Goal: Transaction & Acquisition: Purchase product/service

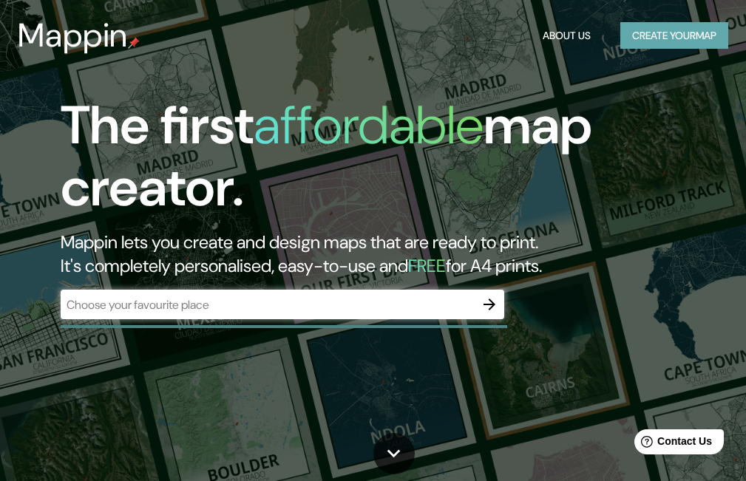
click at [704, 27] on button "Create your map" at bounding box center [674, 35] width 108 height 27
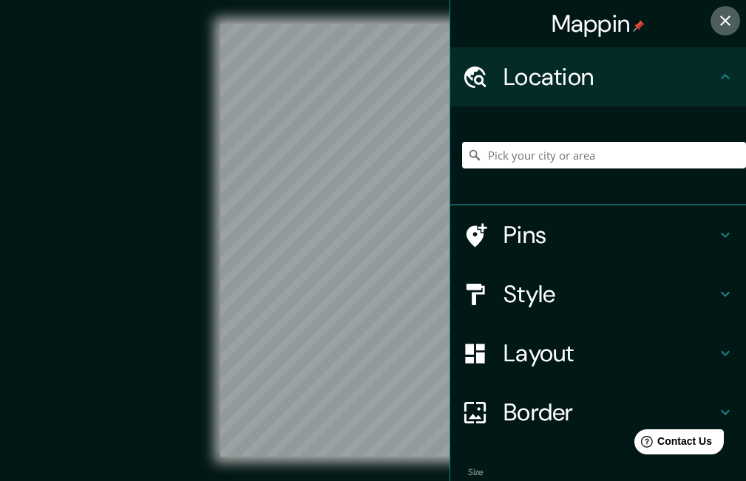
click at [710, 21] on button "button" at bounding box center [725, 21] width 30 height 30
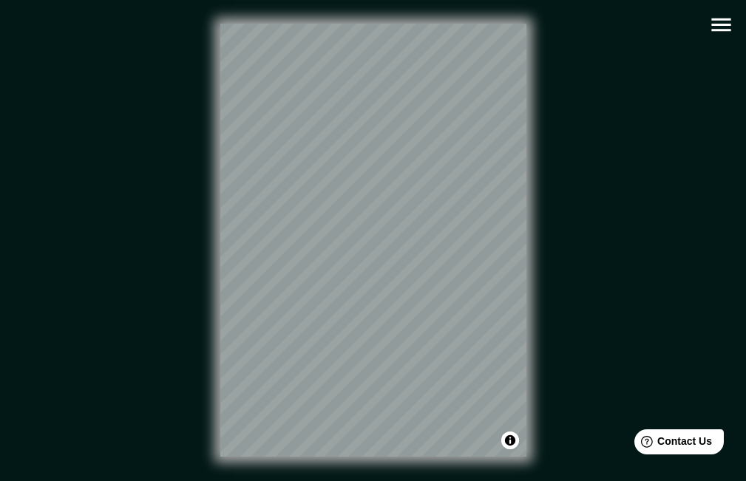
click at [712, 20] on icon "button" at bounding box center [720, 24] width 19 height 13
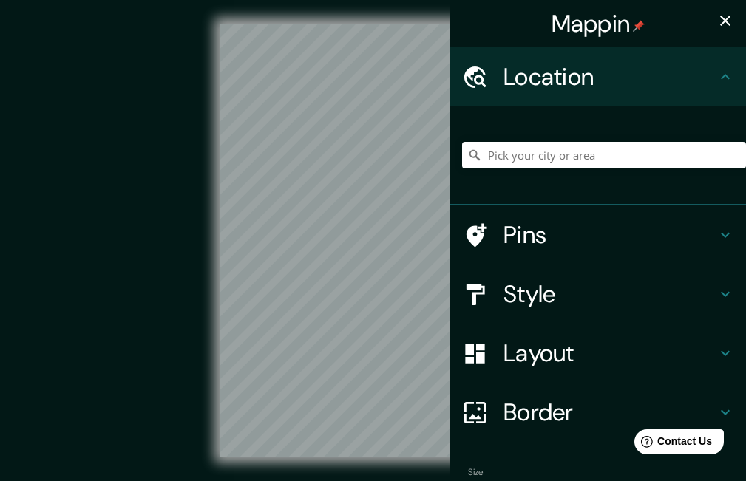
click at [718, 21] on icon "button" at bounding box center [725, 21] width 18 height 18
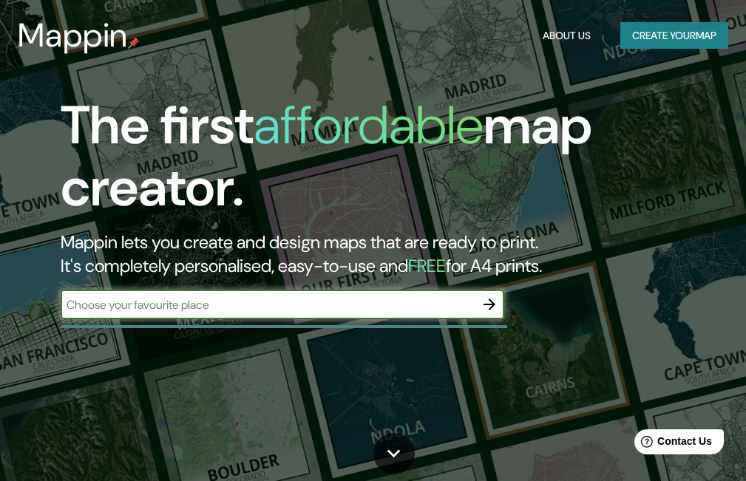
click at [630, 43] on button "Create your map" at bounding box center [674, 35] width 108 height 27
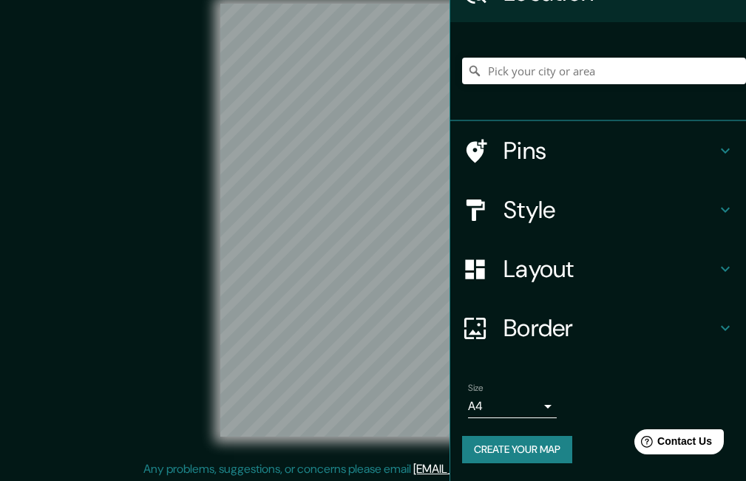
scroll to position [34, 0]
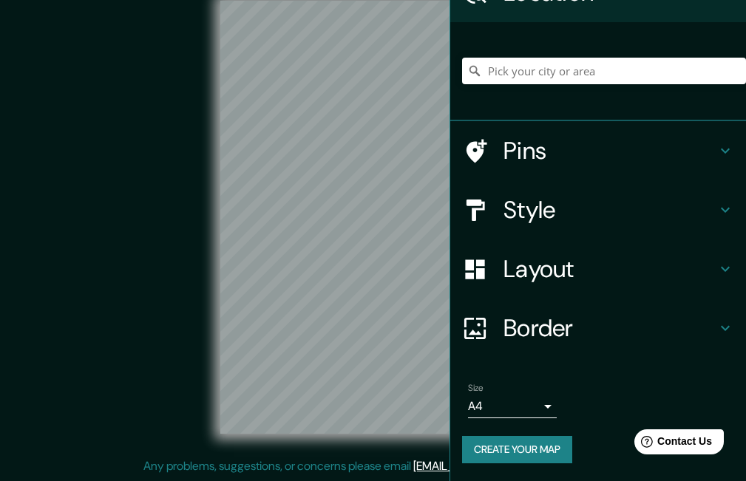
click at [523, 435] on div "Size A4 single Create your map" at bounding box center [598, 426] width 272 height 98
click at [525, 442] on button "Create your map" at bounding box center [517, 449] width 110 height 27
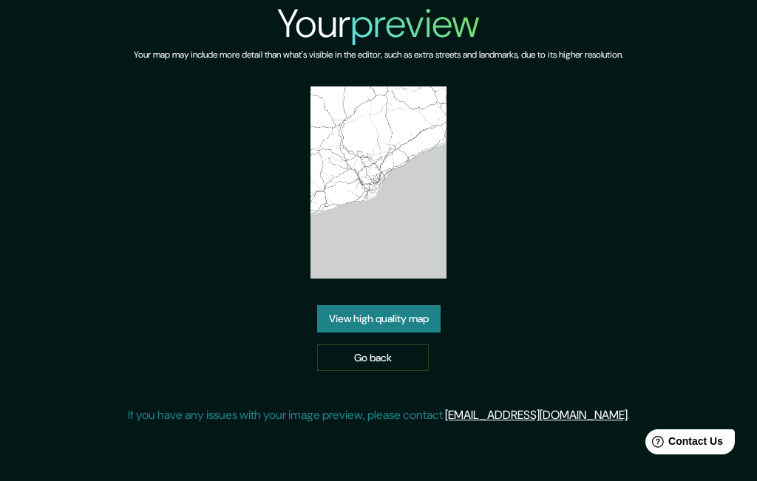
click at [411, 327] on link "View high quality map" at bounding box center [378, 318] width 123 height 27
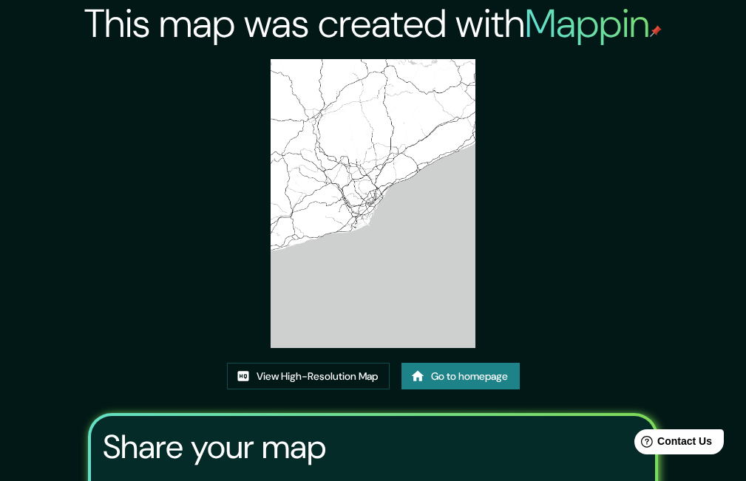
click at [442, 378] on link "Go to homepage" at bounding box center [460, 376] width 118 height 27
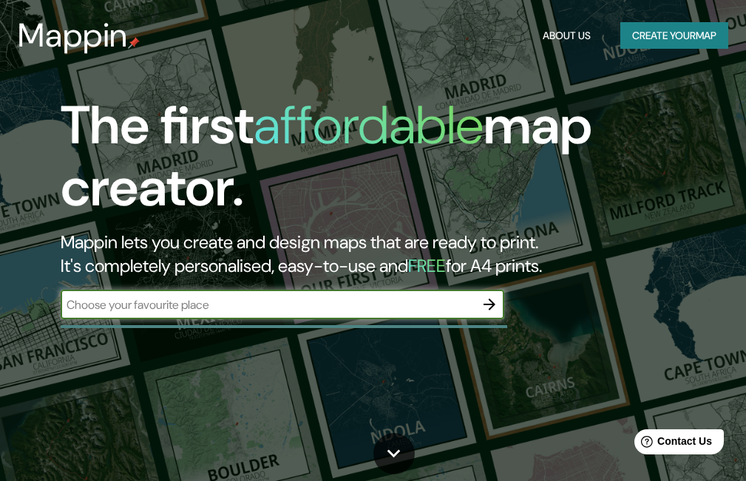
click at [694, 24] on button "Create your map" at bounding box center [674, 35] width 108 height 27
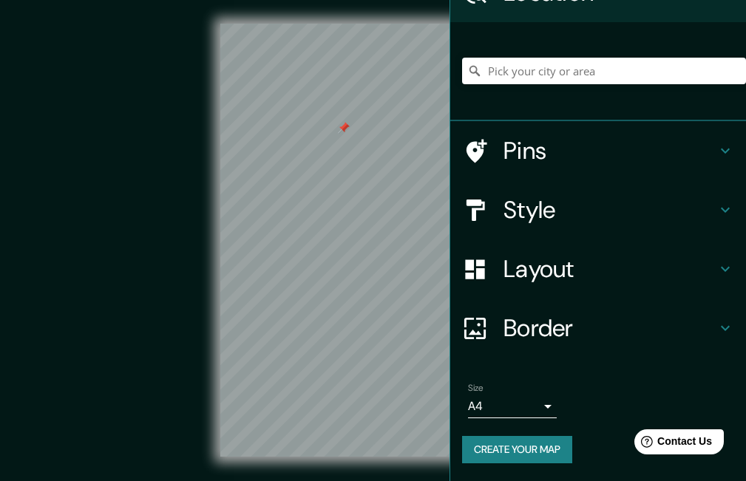
click at [538, 321] on h4 "Border" at bounding box center [609, 328] width 213 height 30
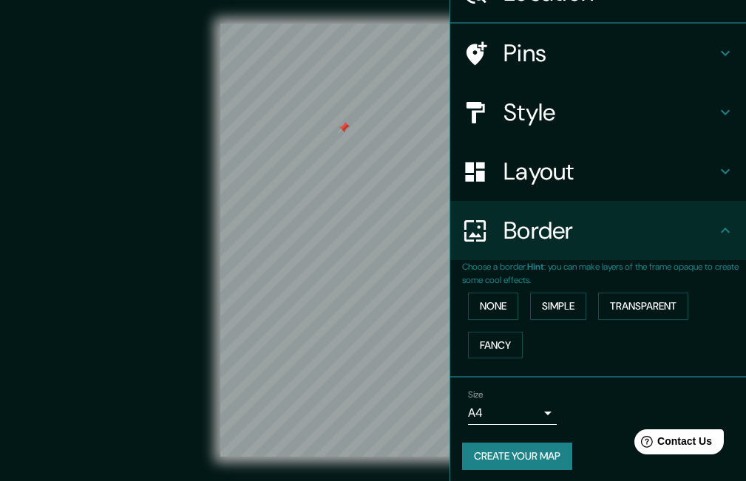
scroll to position [84, 0]
click at [486, 300] on button "None" at bounding box center [493, 306] width 50 height 27
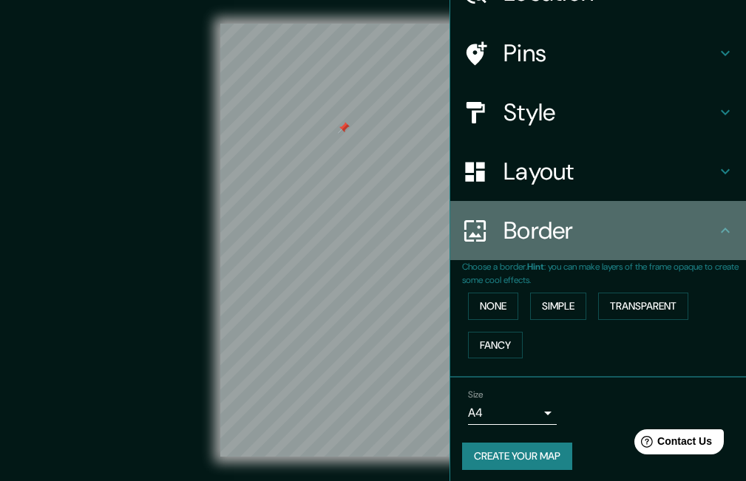
click at [673, 233] on h4 "Border" at bounding box center [609, 231] width 213 height 30
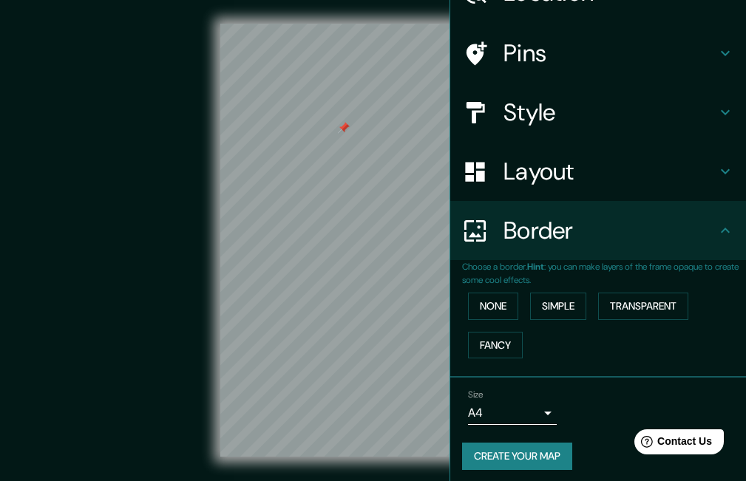
click at [703, 231] on h4 "Border" at bounding box center [609, 231] width 213 height 30
click at [716, 234] on icon at bounding box center [725, 231] width 18 height 18
click at [556, 451] on button "Create your map" at bounding box center [517, 456] width 110 height 27
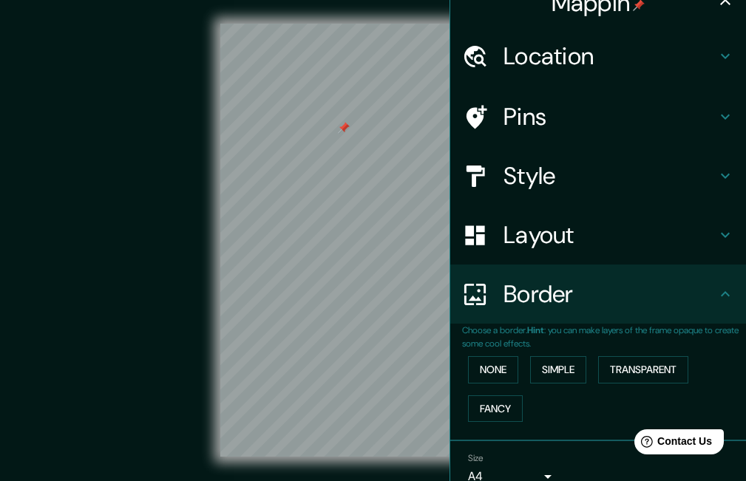
scroll to position [0, 0]
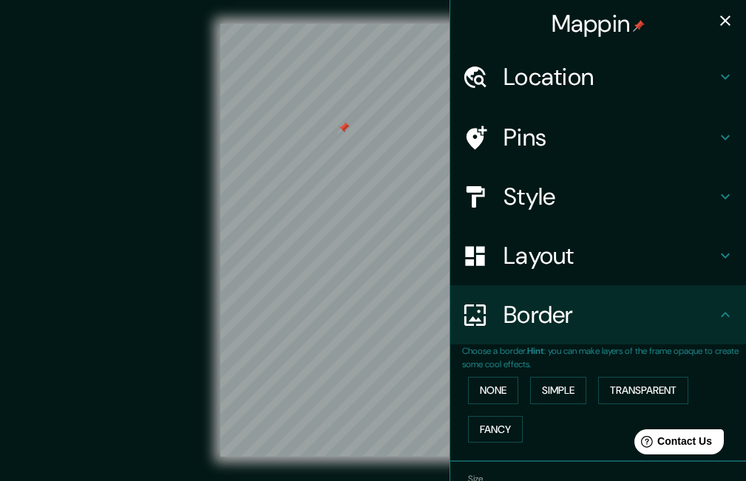
click at [598, 87] on h4 "Location" at bounding box center [609, 77] width 213 height 30
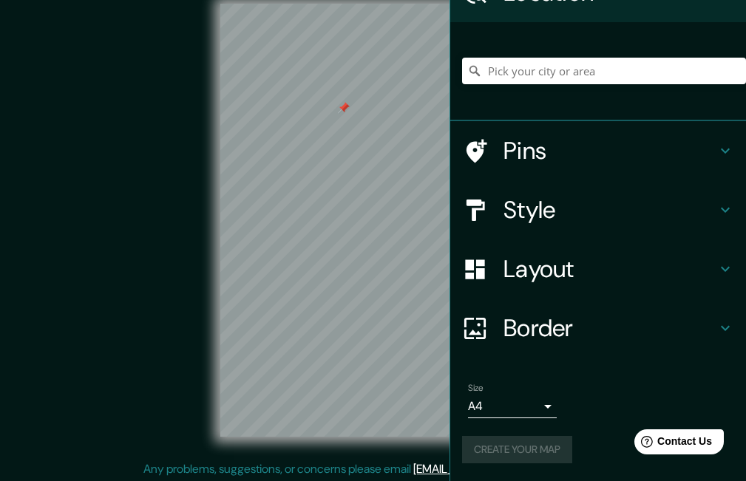
scroll to position [34, 0]
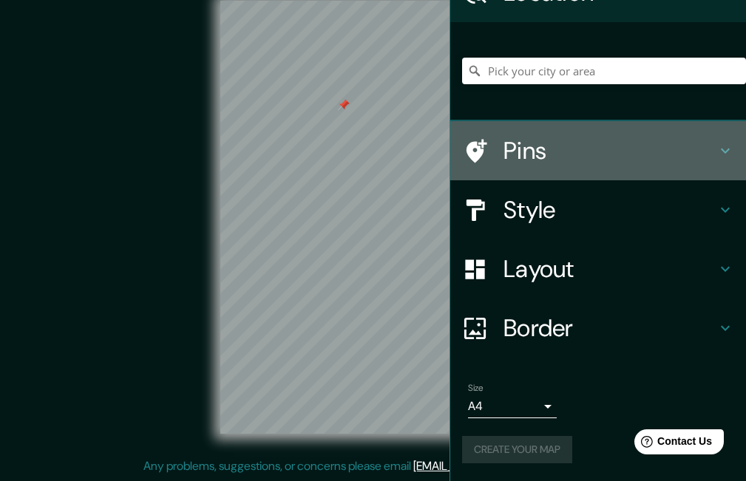
click at [520, 146] on h4 "Pins" at bounding box center [609, 151] width 213 height 30
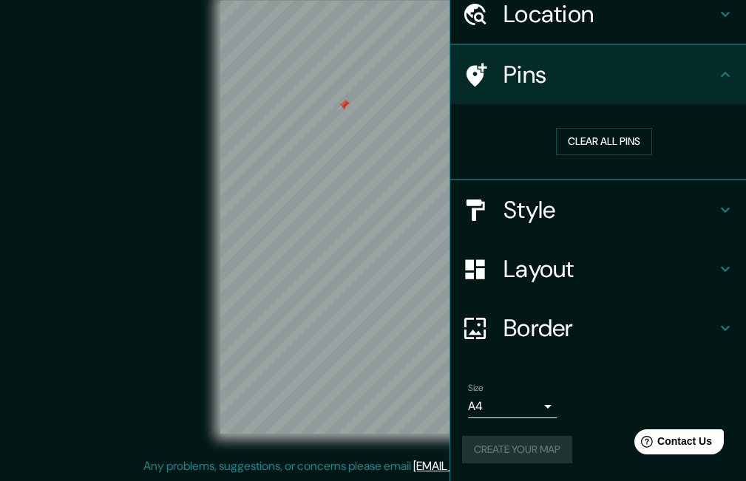
scroll to position [62, 0]
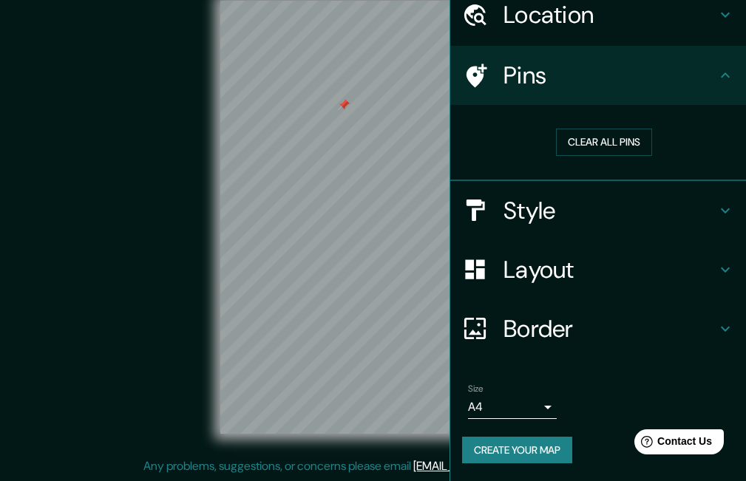
click at [567, 334] on h4 "Border" at bounding box center [609, 329] width 213 height 30
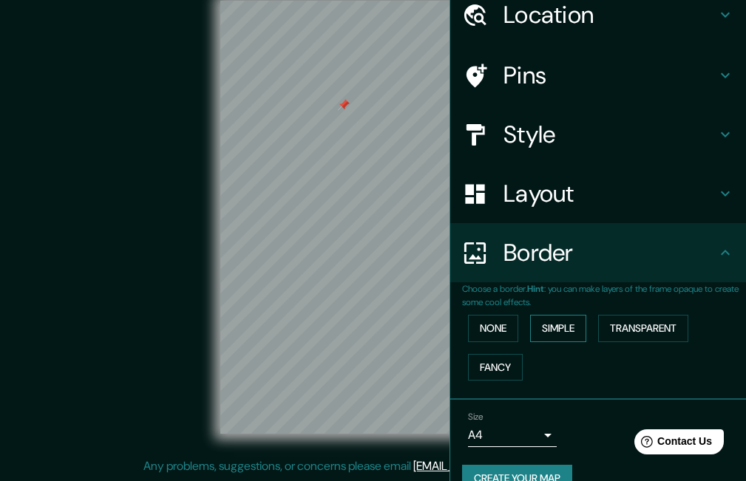
click at [557, 326] on button "Simple" at bounding box center [558, 328] width 56 height 27
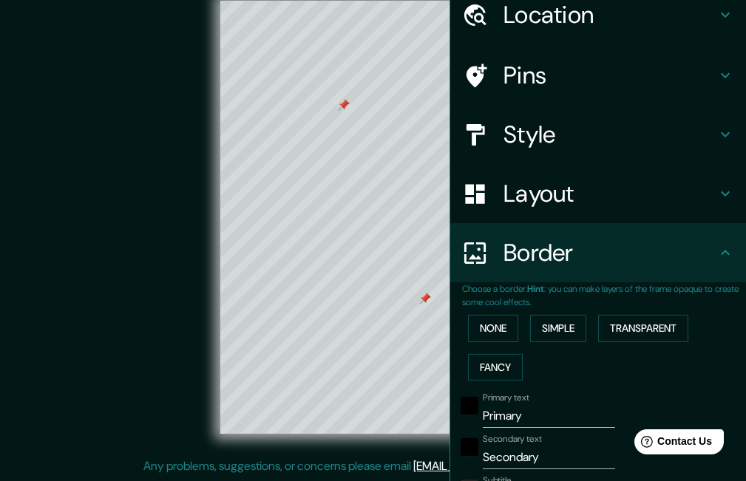
drag, startPoint x: 421, startPoint y: 287, endPoint x: 381, endPoint y: 229, distance: 70.1
click at [419, 293] on div at bounding box center [425, 299] width 12 height 12
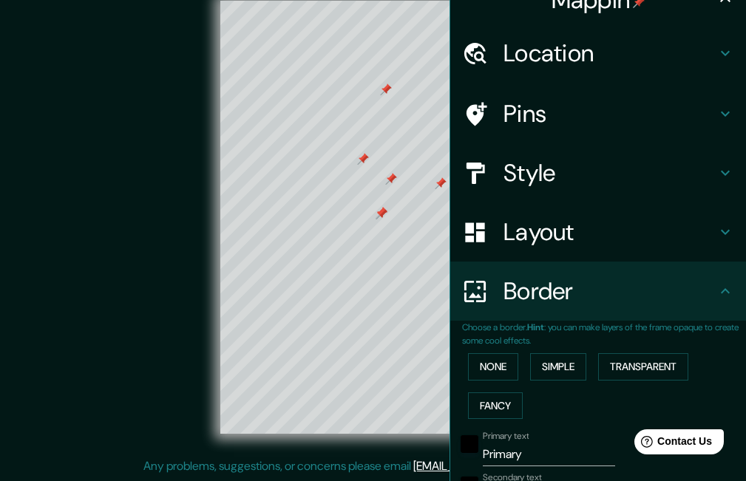
scroll to position [0, 0]
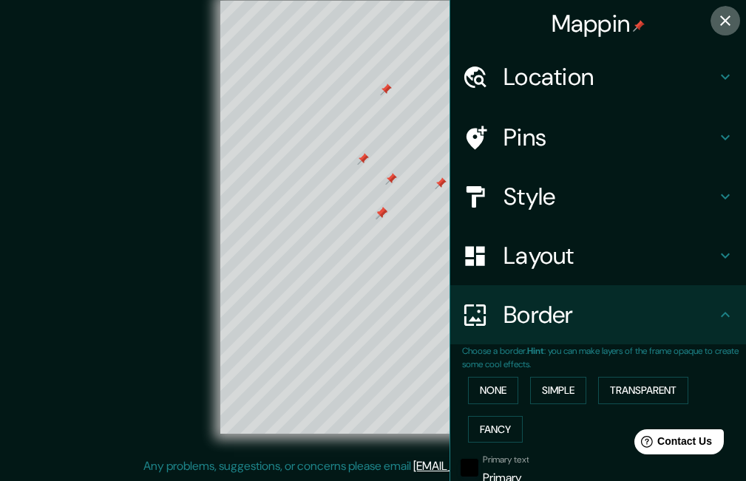
click at [728, 16] on button "button" at bounding box center [725, 21] width 30 height 30
type input "166"
type input "33"
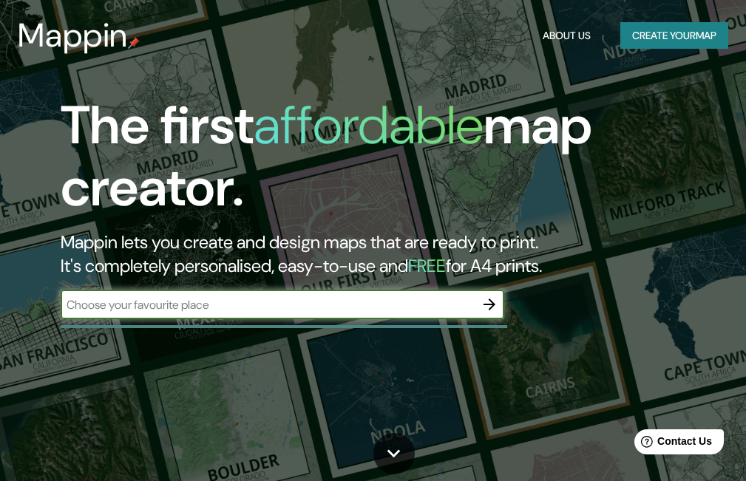
click at [271, 299] on input "text" at bounding box center [268, 304] width 414 height 17
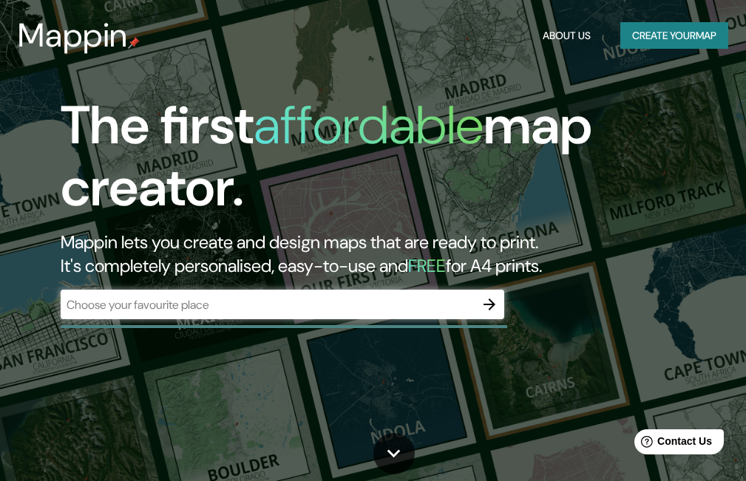
click at [496, 327] on div at bounding box center [284, 326] width 446 height 3
click at [497, 321] on div "​" at bounding box center [282, 306] width 443 height 33
click at [412, 310] on input "text" at bounding box center [268, 304] width 414 height 17
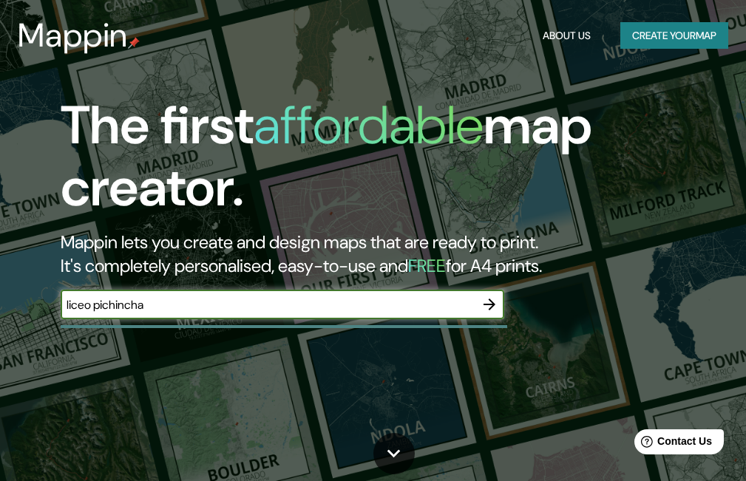
type input "liceo pichincha"
click at [492, 310] on icon "button" at bounding box center [489, 305] width 18 height 18
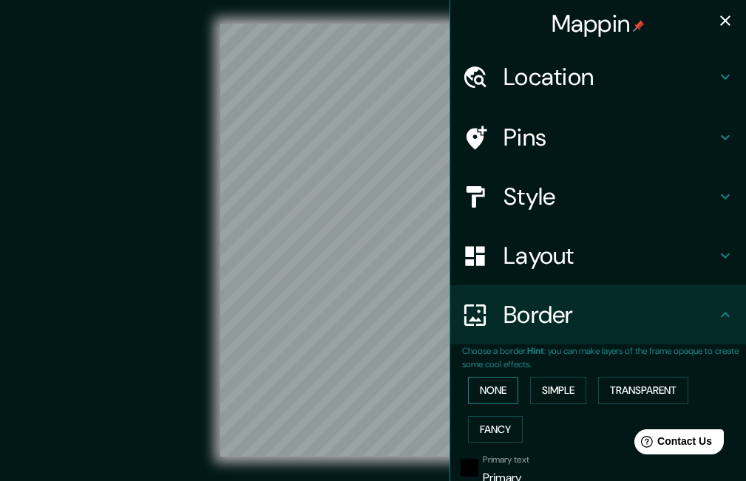
click at [484, 394] on div "Mappin Location Pins Style Layout Border Choose a border. Hint : you can make l…" at bounding box center [373, 252] width 746 height 504
click at [716, 26] on icon "button" at bounding box center [725, 21] width 18 height 18
type input "37"
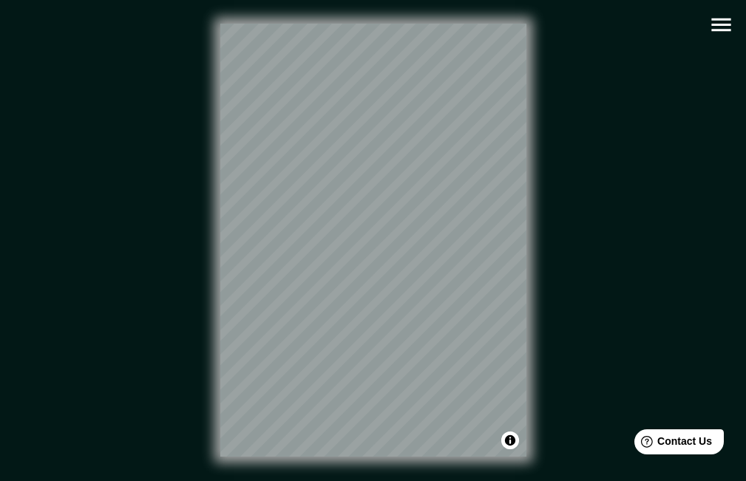
click at [565, 174] on div "© Mapbox © OpenStreetMap Improve this map" at bounding box center [372, 240] width 671 height 433
click at [576, 286] on div "© Mapbox © OpenStreetMap Improve this map" at bounding box center [372, 240] width 671 height 433
click at [204, 304] on div "© Mapbox © OpenStreetMap Improve this map" at bounding box center [372, 240] width 671 height 433
click at [580, 280] on div "© Mapbox © OpenStreetMap Improve this map" at bounding box center [372, 240] width 671 height 433
click at [606, 186] on div "© Mapbox © OpenStreetMap Improve this map" at bounding box center [372, 240] width 671 height 433
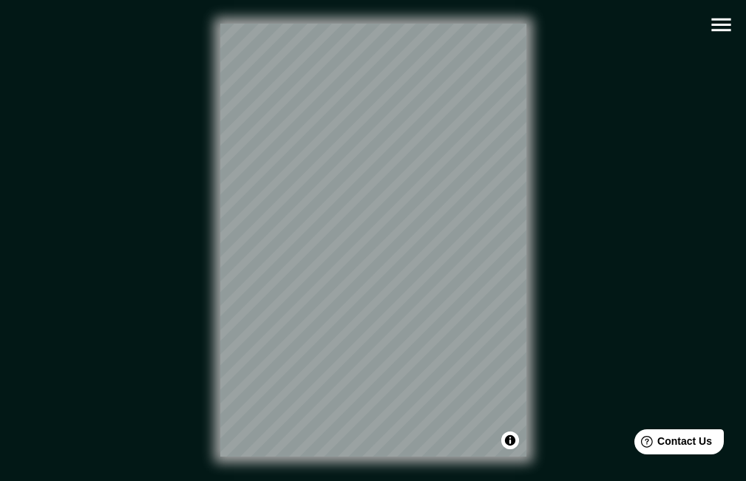
click at [337, 245] on div "© Mapbox © OpenStreetMap Improve this map" at bounding box center [372, 240] width 671 height 433
click at [347, 203] on div at bounding box center [344, 199] width 12 height 12
click at [327, 207] on div at bounding box center [325, 205] width 12 height 12
click at [328, 216] on div at bounding box center [327, 211] width 12 height 12
click at [274, 252] on div at bounding box center [277, 250] width 12 height 12
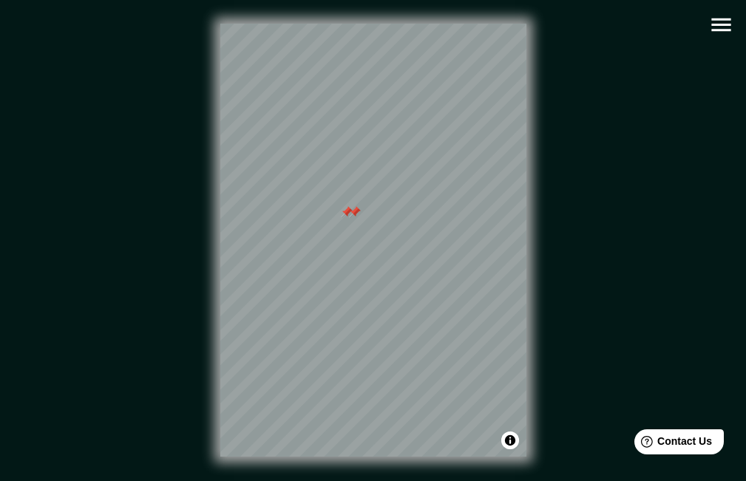
click at [341, 217] on div at bounding box center [347, 212] width 12 height 12
click at [355, 217] on div at bounding box center [355, 212] width 12 height 12
click at [0, 204] on div "Mappin Location Pins Style Layout Border Choose a border. Hint : you can make l…" at bounding box center [373, 252] width 746 height 504
click at [200, 220] on div "© Mapbox © OpenStreetMap Improve this map" at bounding box center [372, 240] width 671 height 433
click at [135, 336] on div "© Mapbox © OpenStreetMap Improve this map" at bounding box center [372, 240] width 671 height 433
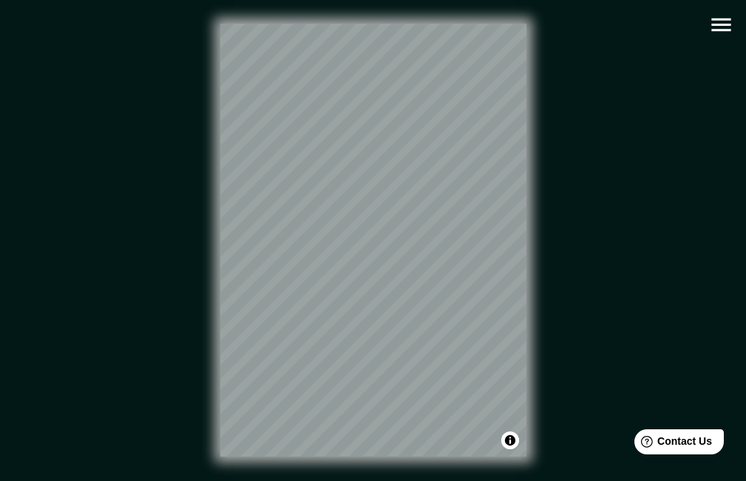
click at [163, 304] on div "© Mapbox © OpenStreetMap Improve this map" at bounding box center [372, 240] width 671 height 433
click at [409, 259] on div at bounding box center [406, 260] width 12 height 12
